Goal: Information Seeking & Learning: Learn about a topic

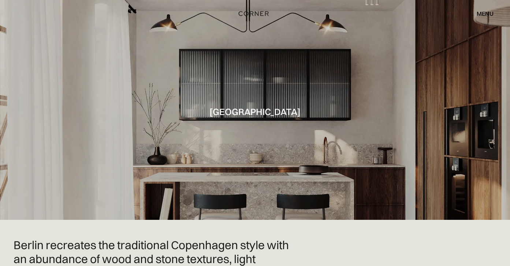
click at [328, 131] on div at bounding box center [255, 110] width 510 height 220
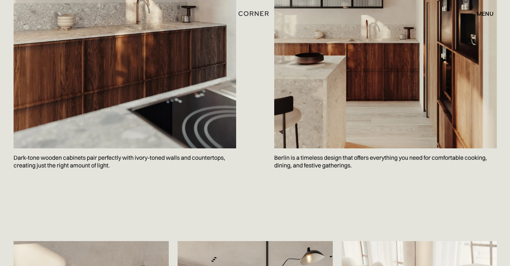
scroll to position [1028, 0]
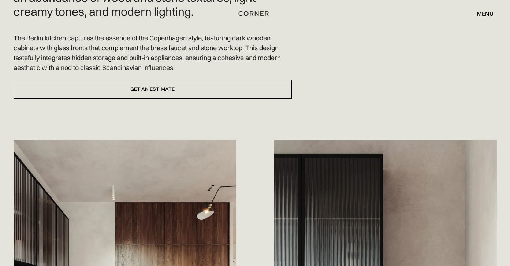
scroll to position [182, 0]
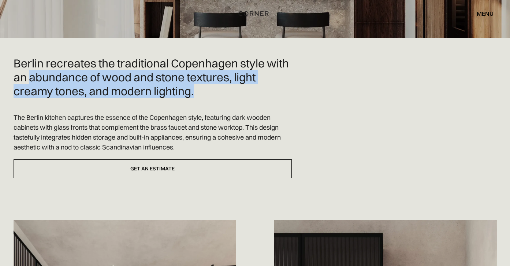
drag, startPoint x: 28, startPoint y: 78, endPoint x: 201, endPoint y: 88, distance: 172.8
click at [201, 88] on h2 "Berlin recreates the traditional Copenhagen style with an abundance of wood and…" at bounding box center [153, 76] width 278 height 41
copy h2 "abundance of wood and stone textures, light creamy tones, and modern lighting."
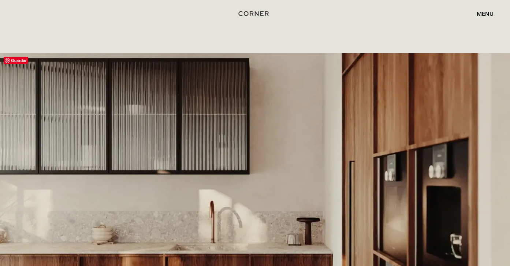
scroll to position [1552, 0]
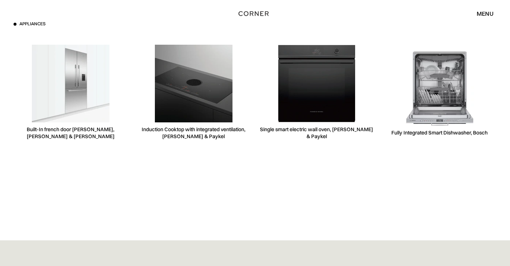
scroll to position [2114, 0]
